Goal: Task Accomplishment & Management: Complete application form

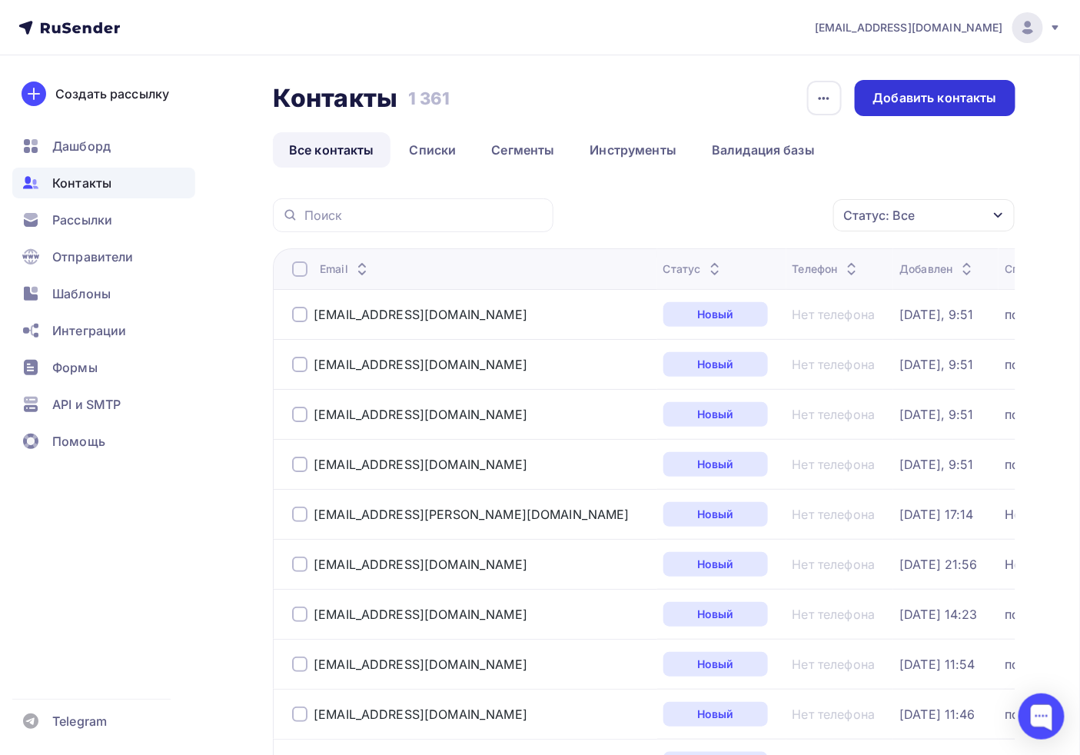
click at [904, 104] on div "Добавить контакты" at bounding box center [935, 98] width 124 height 18
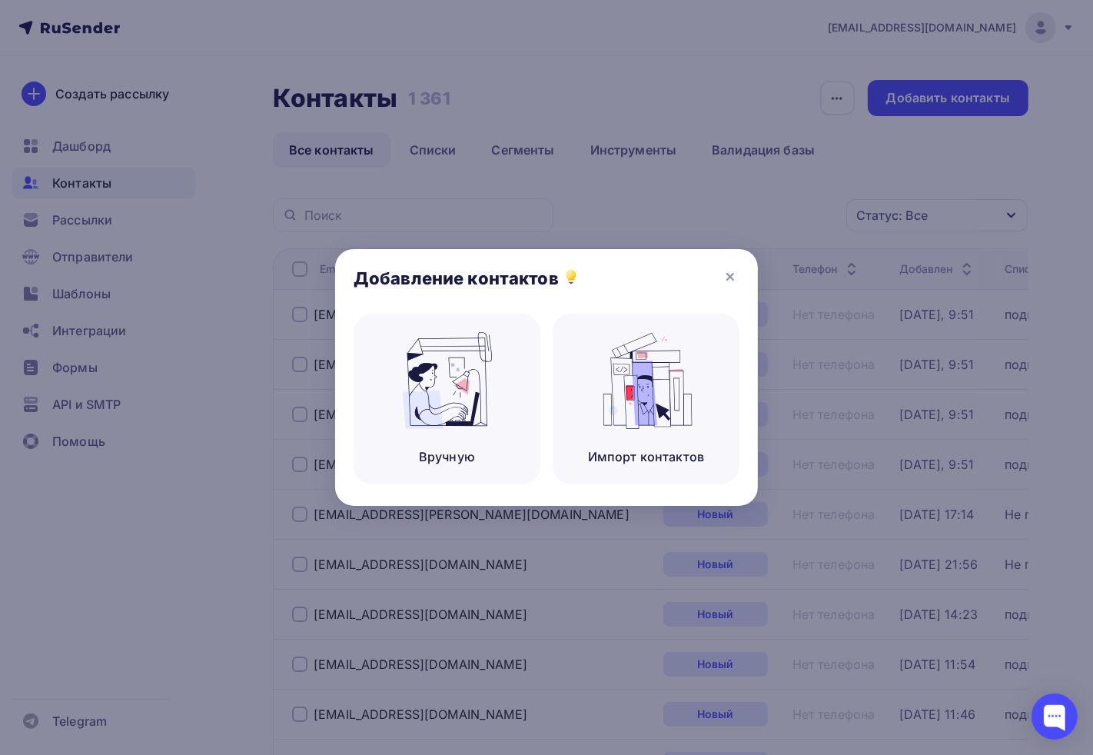
click at [440, 105] on div at bounding box center [546, 377] width 1093 height 755
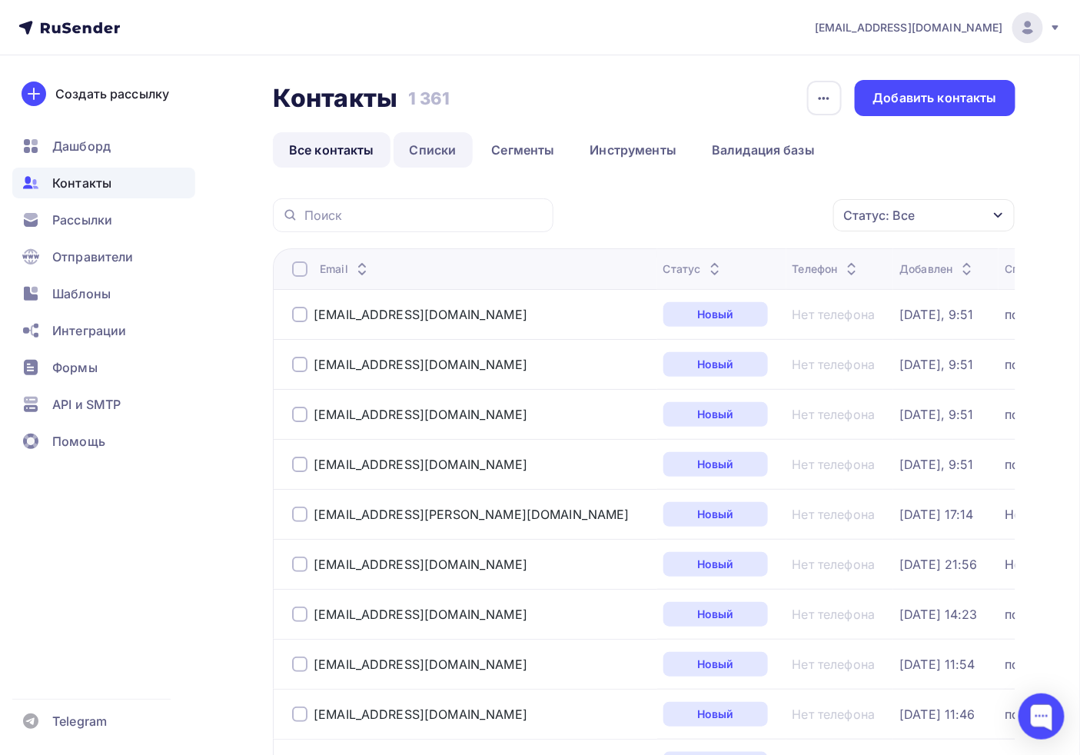
click at [423, 132] on link "Списки" at bounding box center [433, 149] width 79 height 35
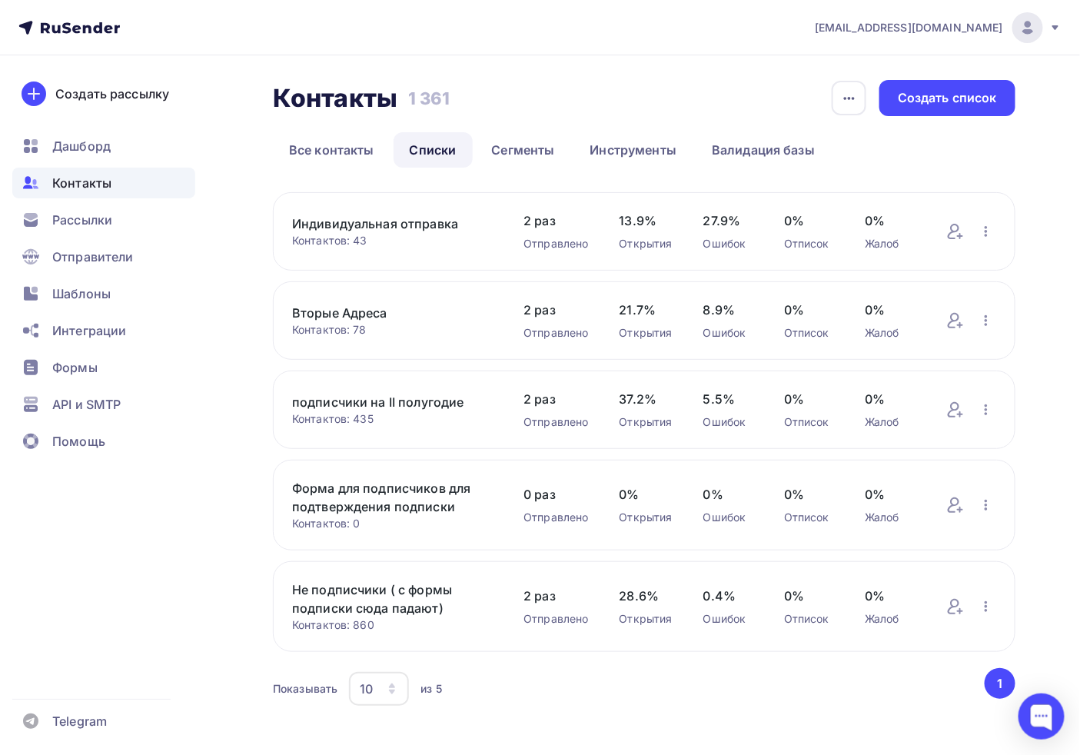
click at [358, 398] on link "подписчики на II полугодие" at bounding box center [392, 402] width 201 height 18
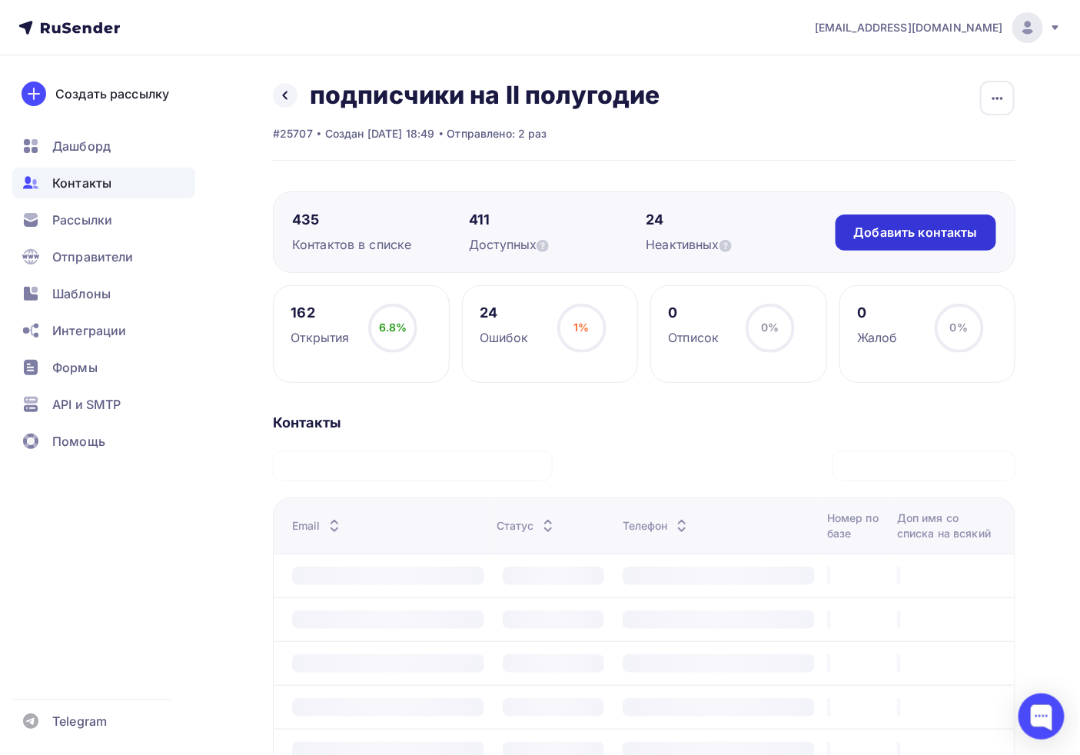
click at [906, 240] on div "Добавить контакты" at bounding box center [916, 233] width 124 height 18
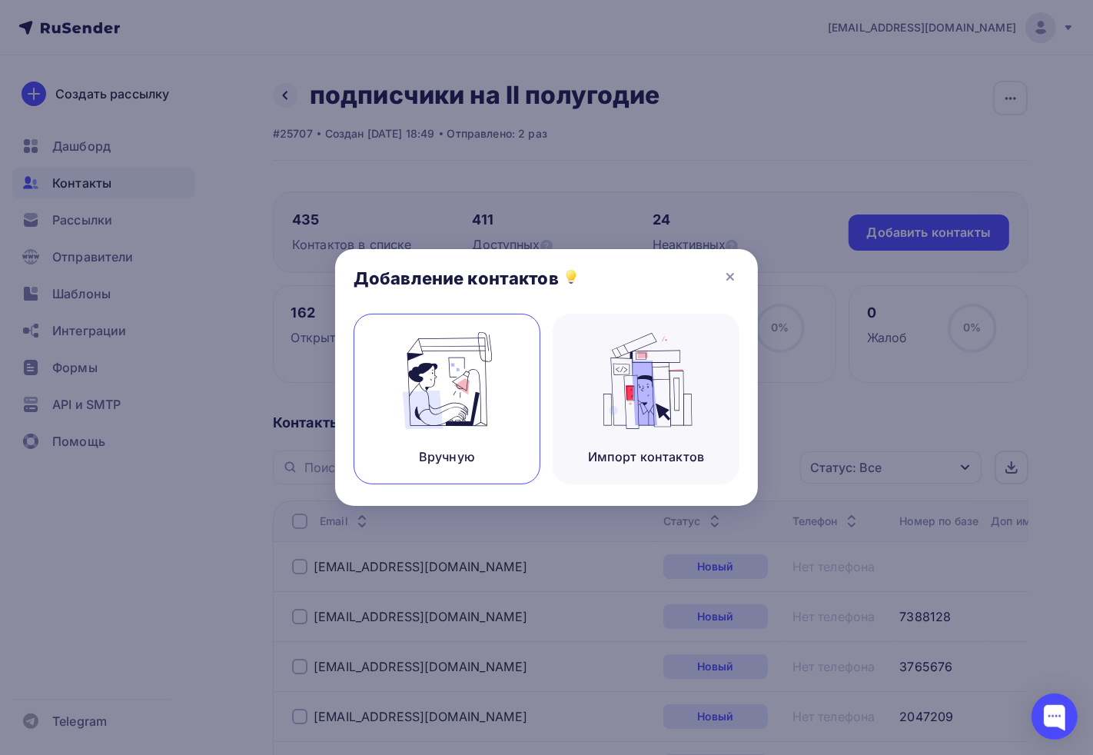
click at [502, 362] on div "Вручную" at bounding box center [447, 399] width 187 height 171
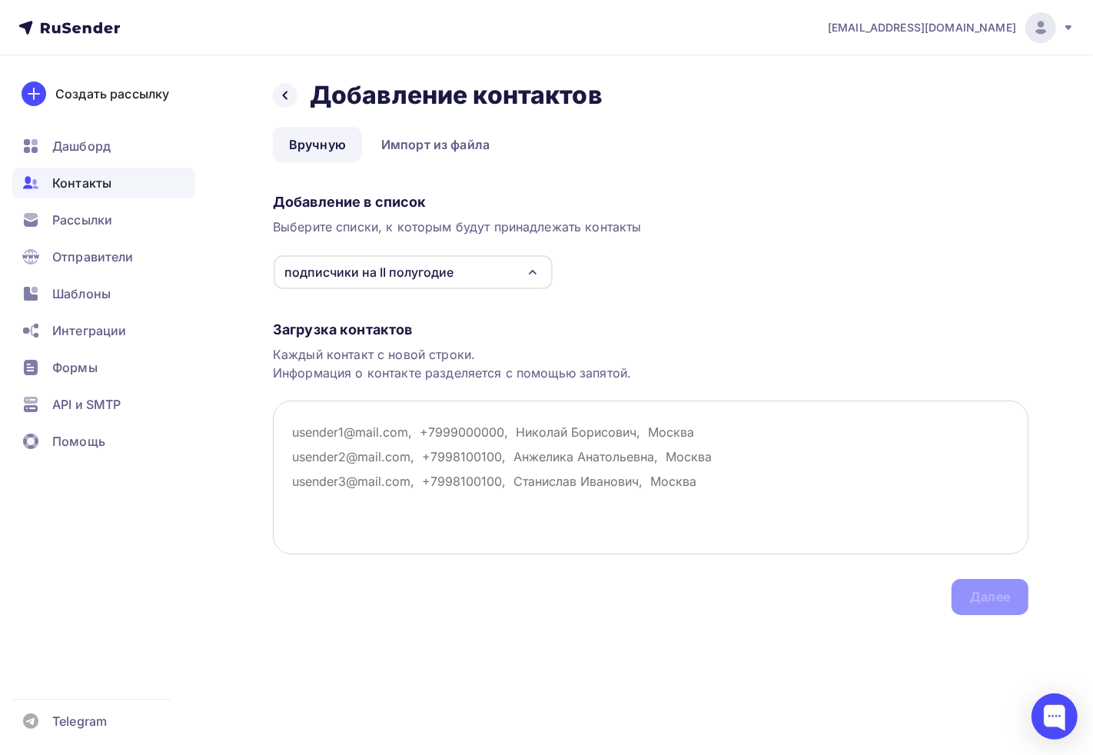
click at [338, 409] on textarea at bounding box center [651, 478] width 756 height 154
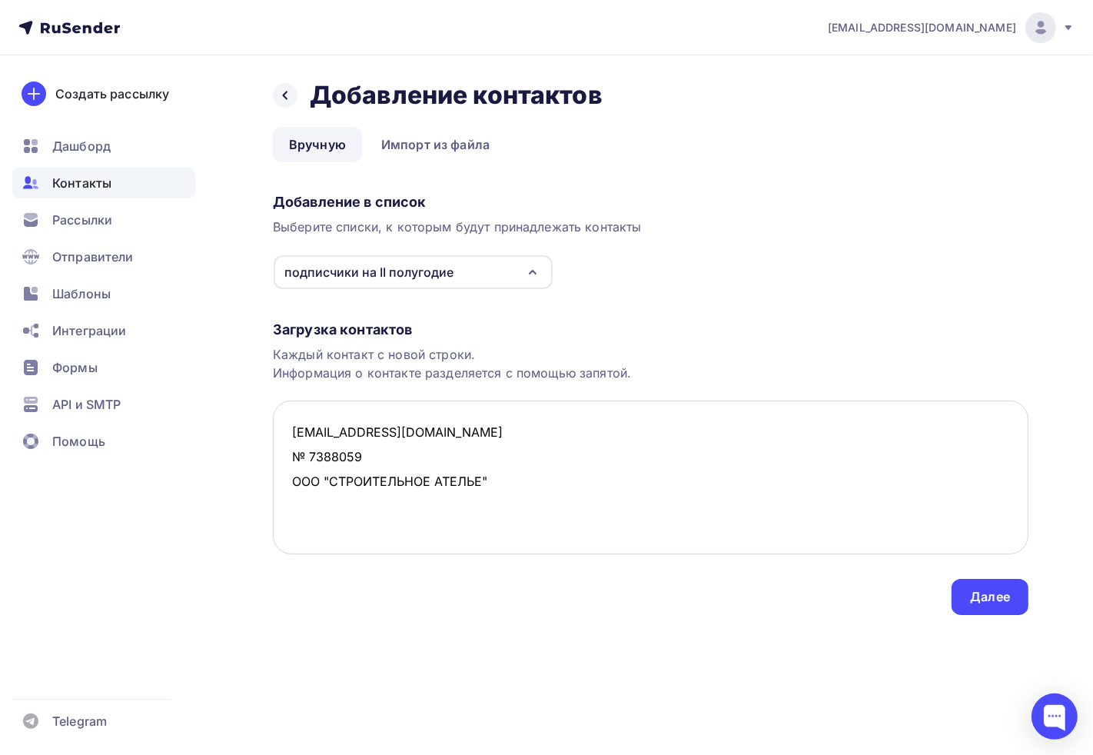
drag, startPoint x: 283, startPoint y: 450, endPoint x: 327, endPoint y: 462, distance: 45.5
click at [284, 450] on textarea "[EMAIL_ADDRESS][DOMAIN_NAME] № 7388059 ООО "СТРОИТЕЛЬНОЕ АТЕЛЬЕ"" at bounding box center [651, 478] width 756 height 154
drag, startPoint x: 311, startPoint y: 452, endPoint x: 284, endPoint y: 452, distance: 26.1
click at [284, 452] on textarea "[EMAIL_ADDRESS][DOMAIN_NAME] № 7388059 ООО "СТРОИТЕЛЬНОЕ АТЕЛЬЕ"" at bounding box center [651, 478] width 756 height 154
click at [291, 457] on textarea "[EMAIL_ADDRESS][DOMAIN_NAME], 7388059 ООО "СТРОИТЕЛЬНОЕ АТЕЛЬЕ"" at bounding box center [651, 478] width 756 height 154
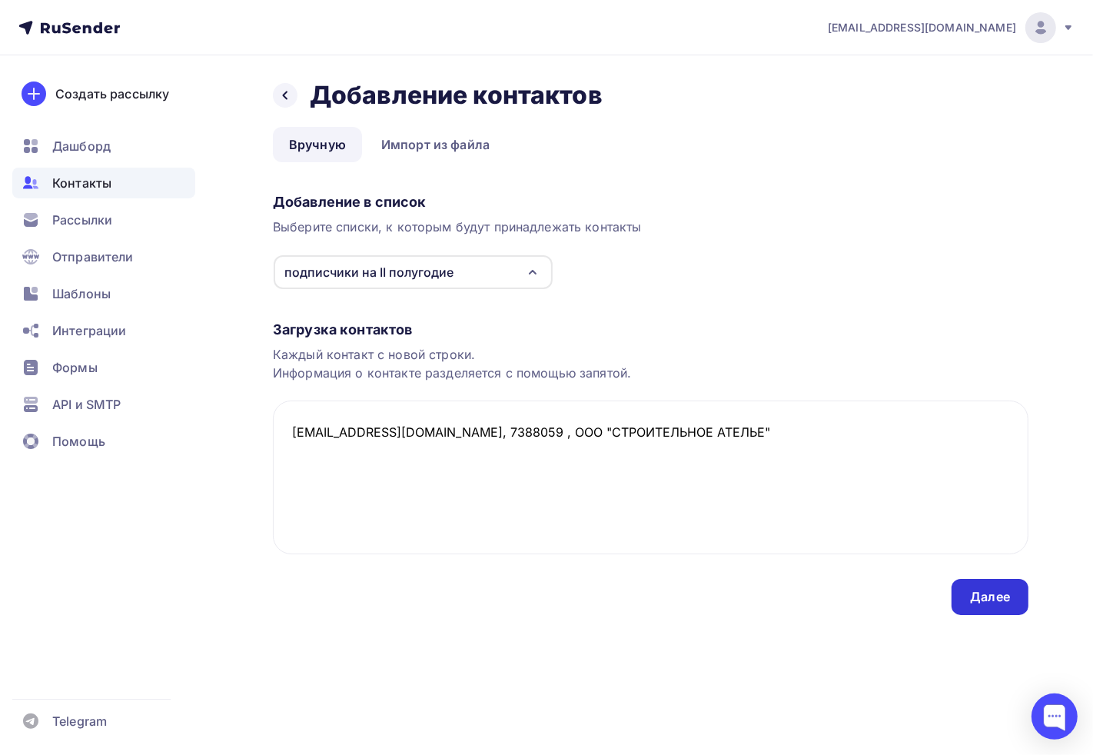
type textarea "[EMAIL_ADDRESS][DOMAIN_NAME], 7388059 , ООО "СТРОИТЕЛЬНОЕ АТЕЛЬЕ""
click at [975, 588] on div "Далее" at bounding box center [990, 597] width 40 height 18
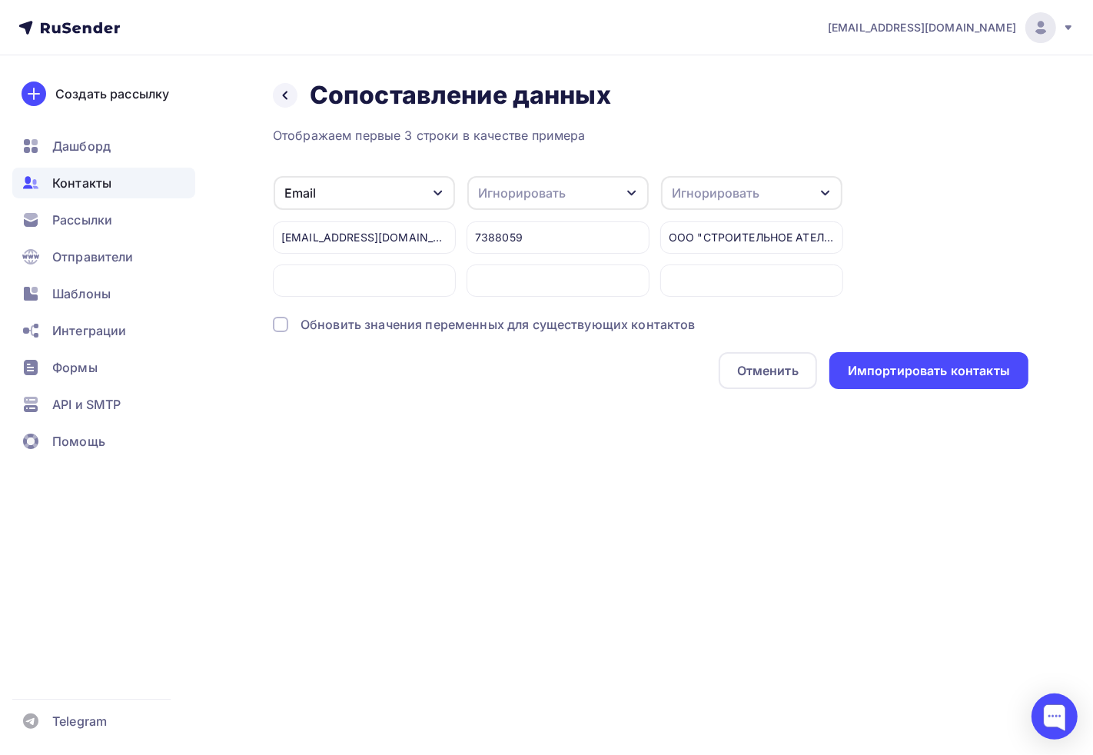
click at [566, 239] on div "7388059" at bounding box center [558, 237] width 183 height 32
click at [570, 213] on div "7388059" at bounding box center [558, 254] width 183 height 86
click at [546, 202] on div "Игнорировать" at bounding box center [557, 193] width 181 height 34
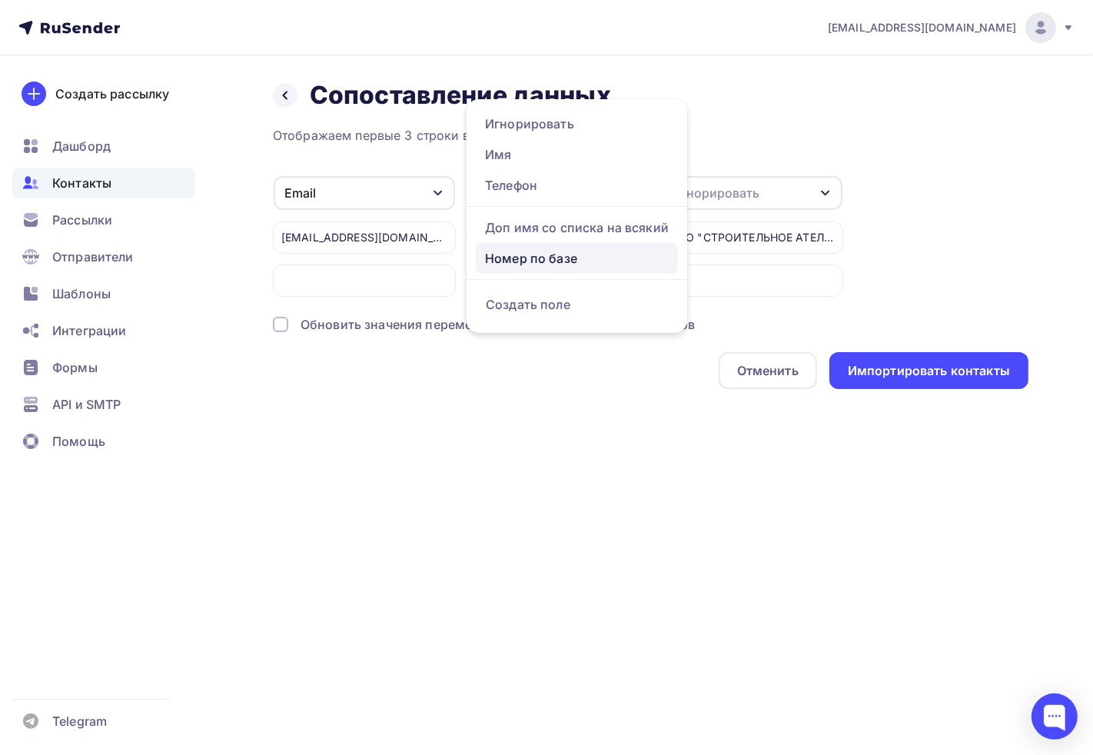
click at [515, 264] on div "Номер по базе" at bounding box center [577, 258] width 184 height 18
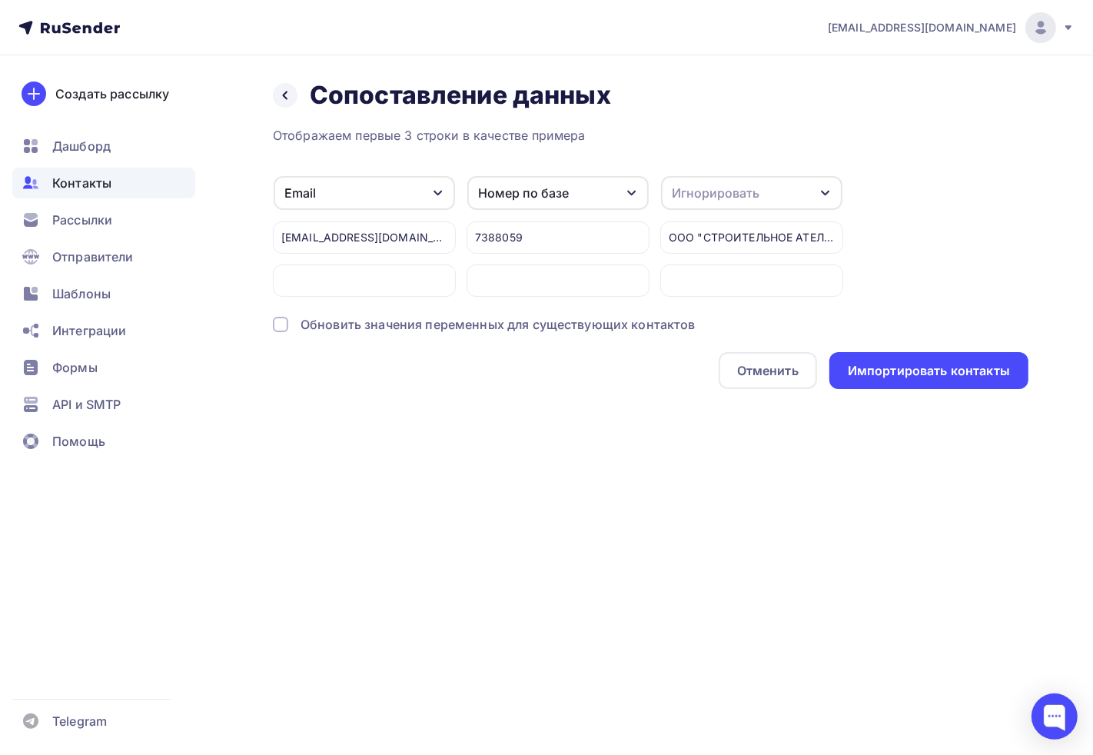
click at [736, 197] on div "Игнорировать" at bounding box center [716, 193] width 88 height 18
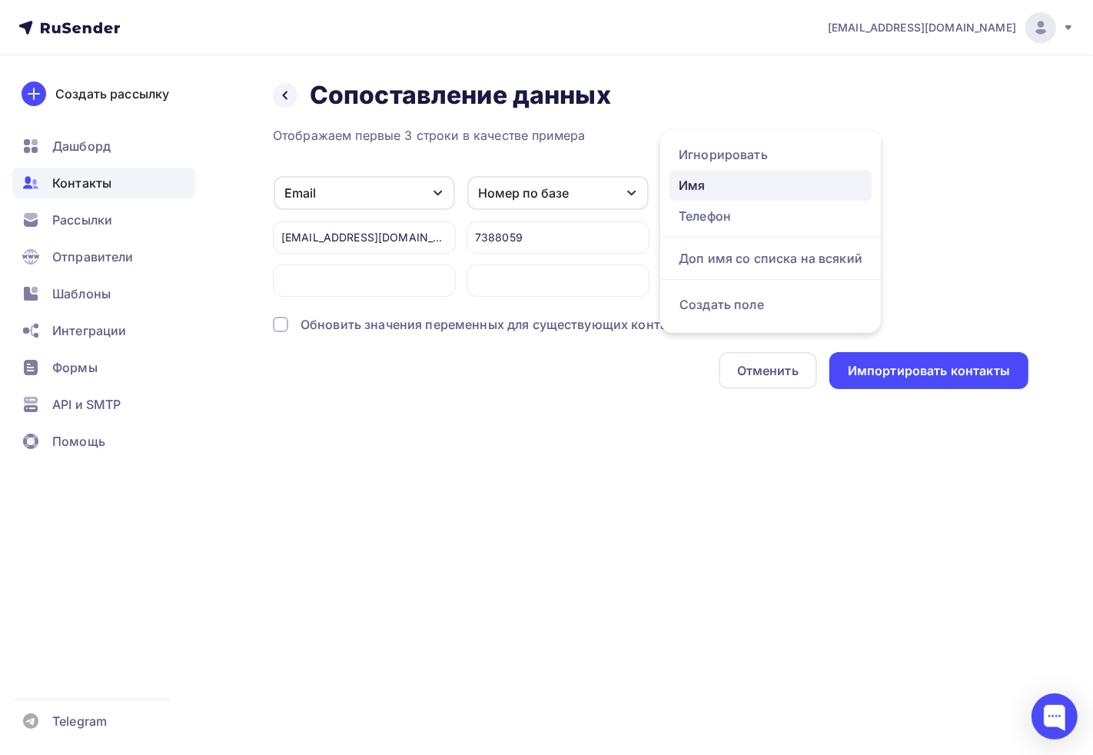
click at [711, 181] on div "Имя" at bounding box center [771, 185] width 184 height 18
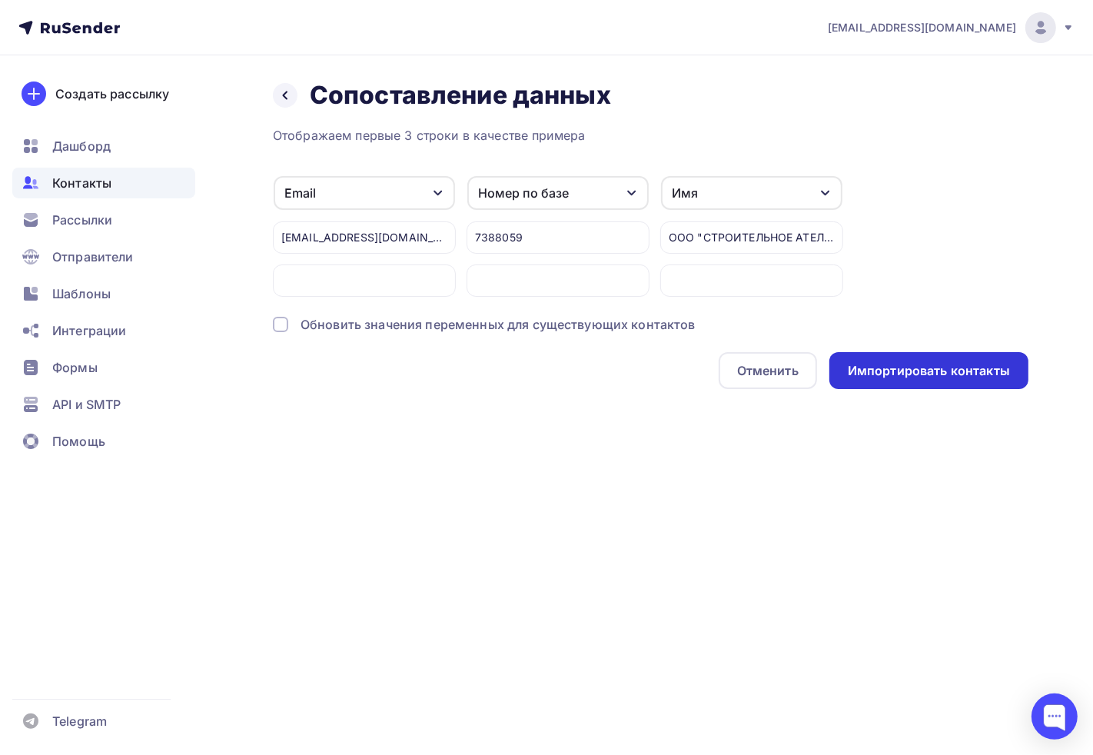
click at [931, 352] on div "Импортировать контакты" at bounding box center [929, 370] width 199 height 37
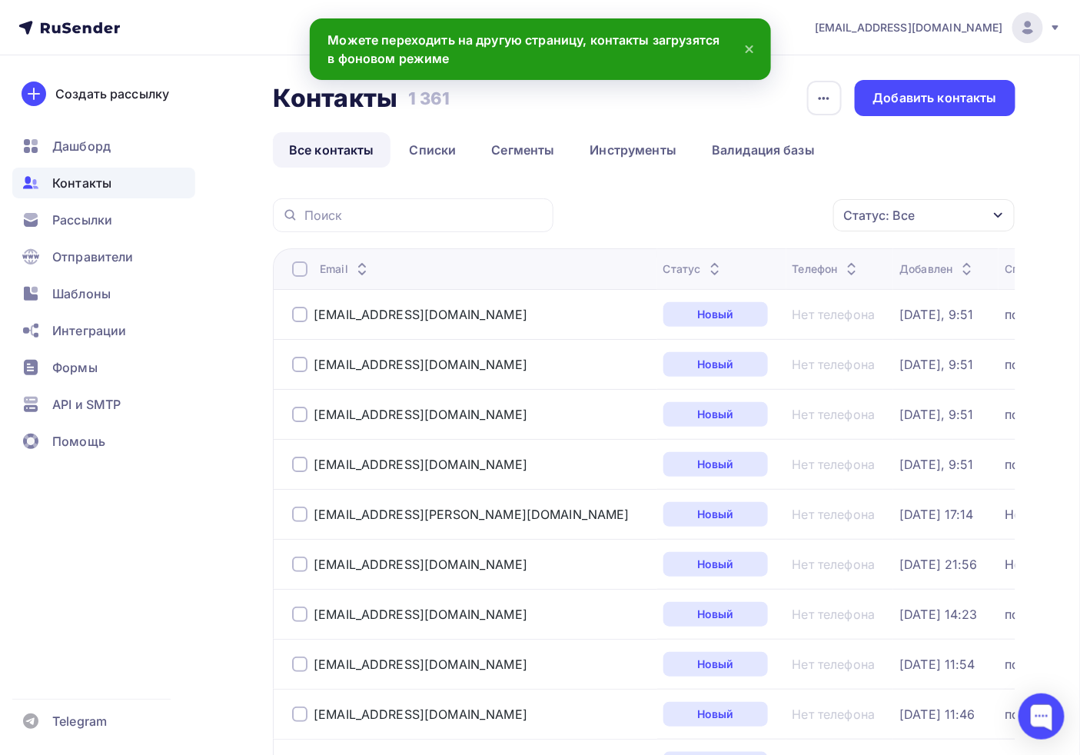
click at [90, 189] on span "Контакты" at bounding box center [81, 183] width 59 height 18
